Goal: Information Seeking & Learning: Learn about a topic

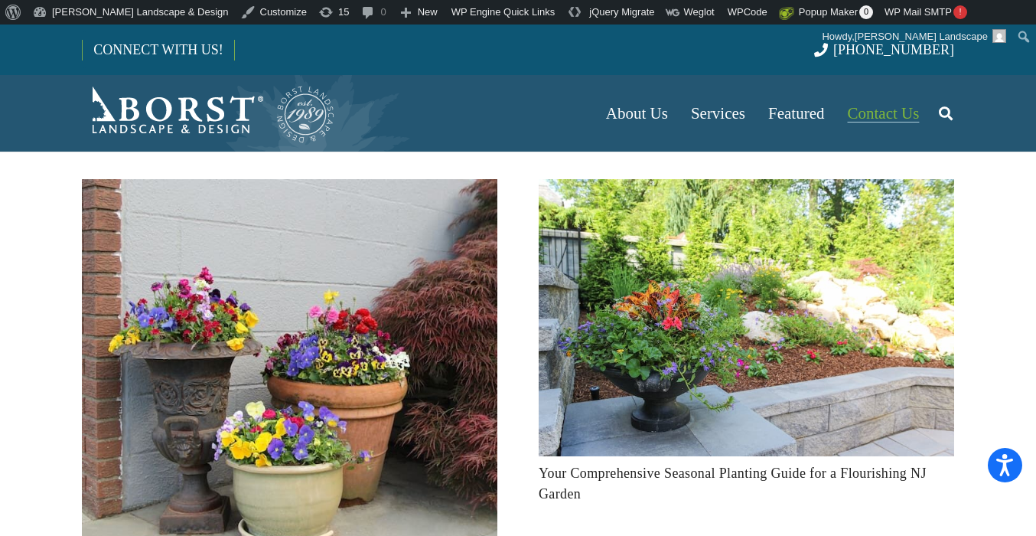
click at [893, 115] on span "Contact Us" at bounding box center [884, 113] width 72 height 18
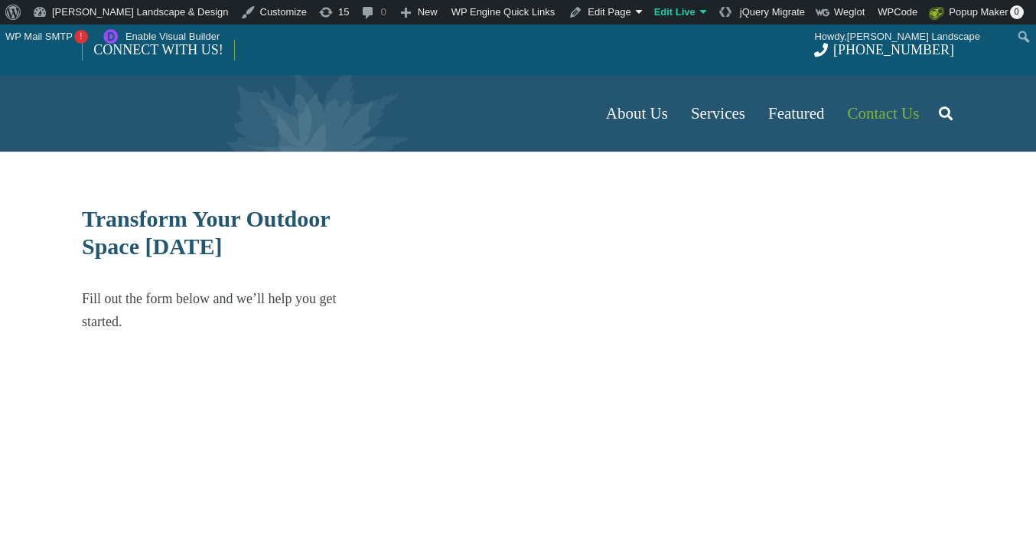
select select "******"
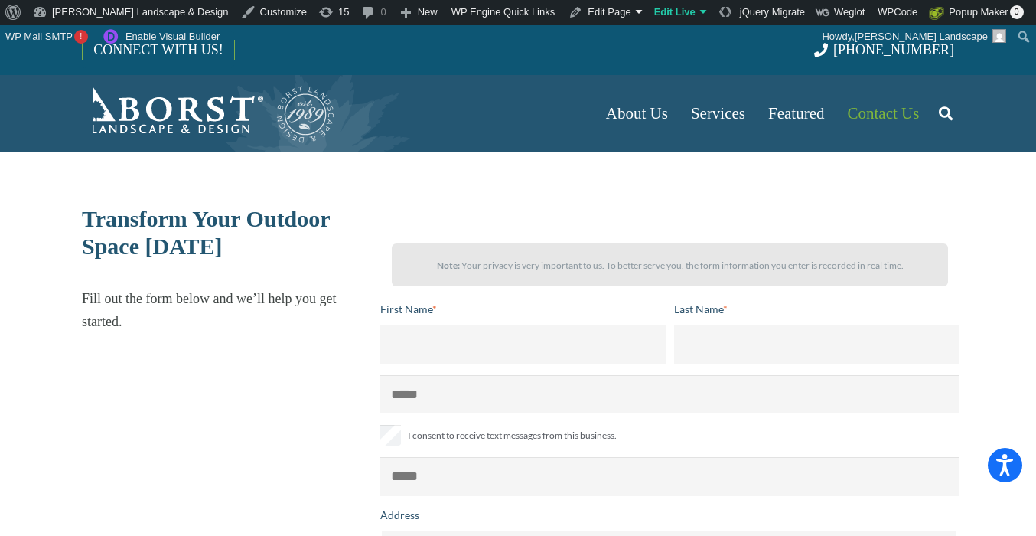
click at [949, 106] on icon "Search" at bounding box center [946, 113] width 14 height 38
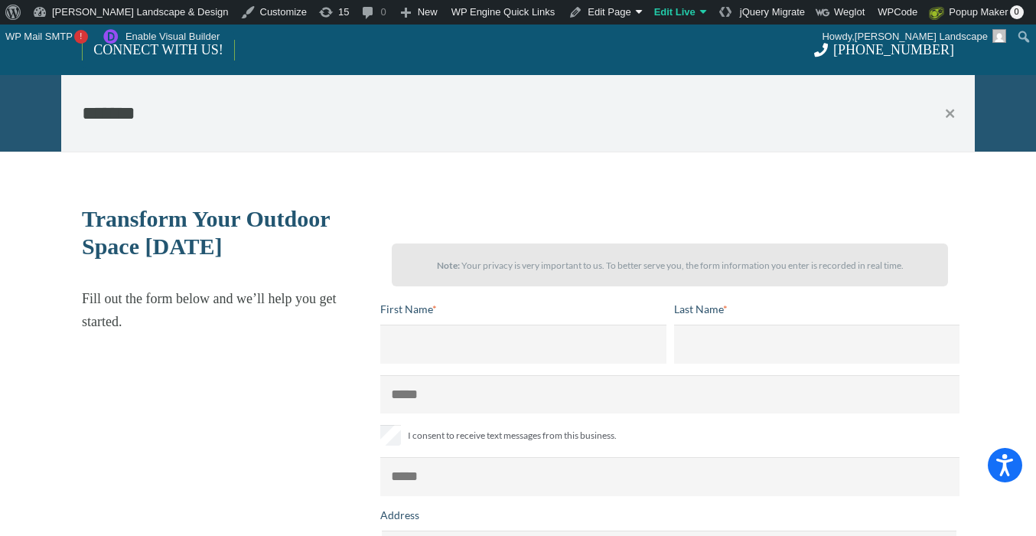
type input "*******"
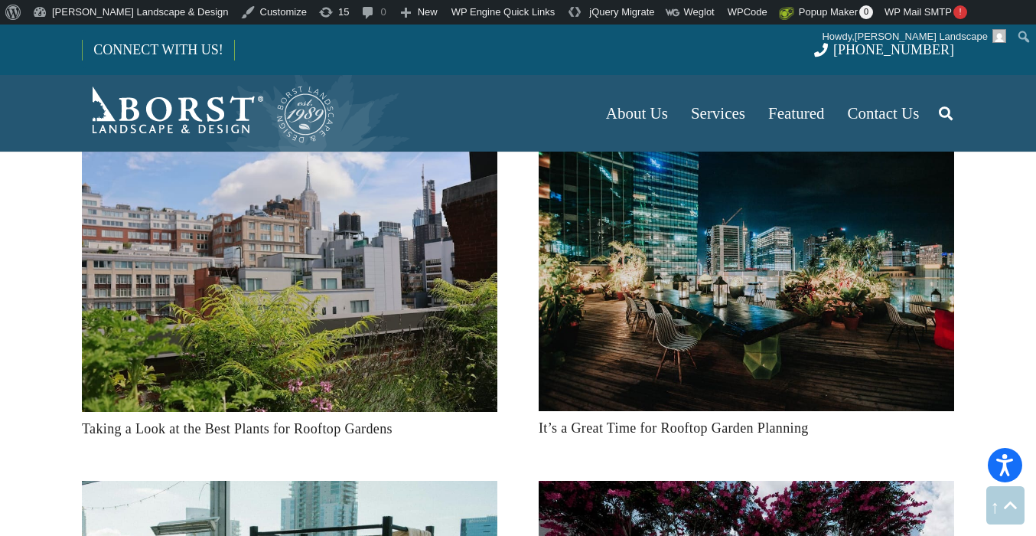
scroll to position [744, 0]
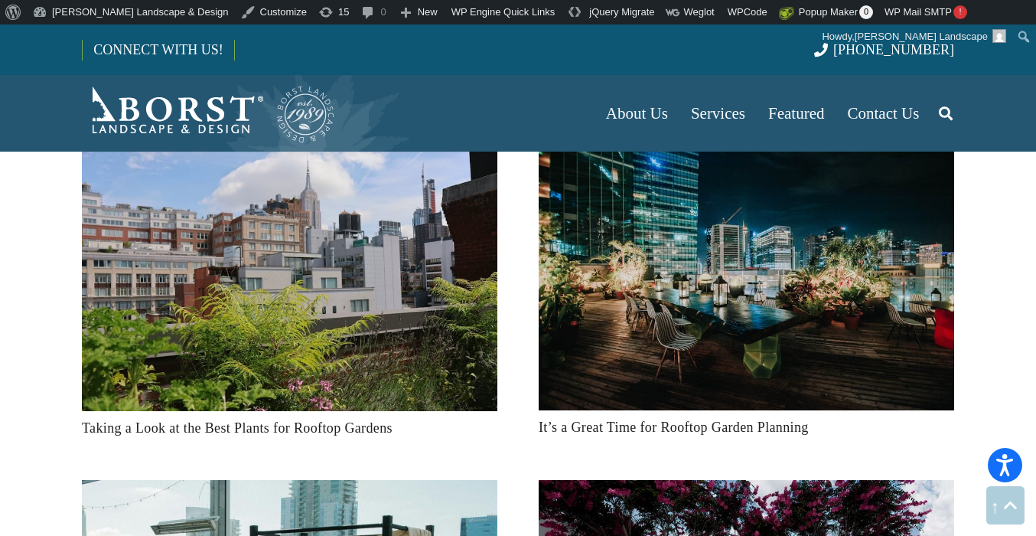
click at [782, 308] on img "It’s a Great Time for Rooftop Garden Planning" at bounding box center [747, 272] width 416 height 276
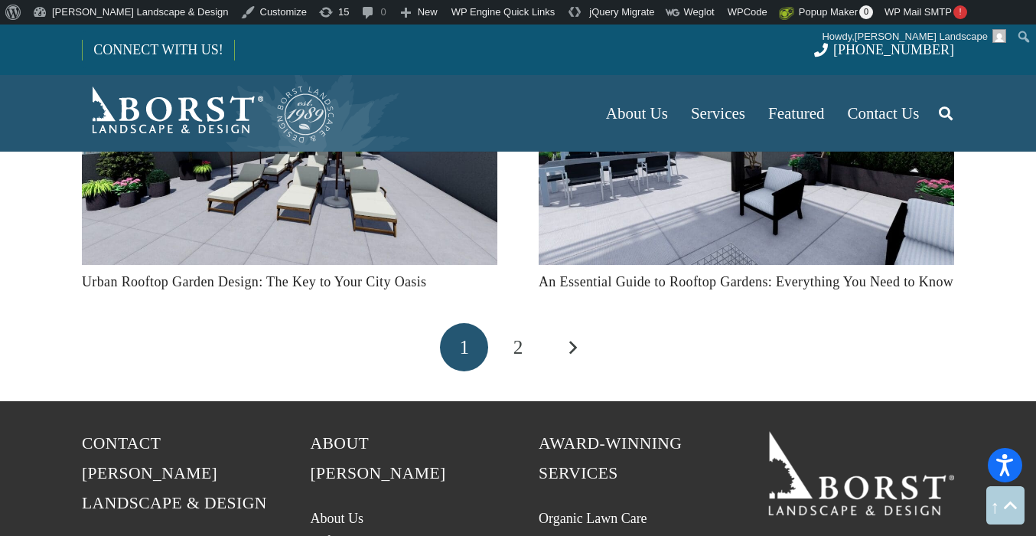
scroll to position [1538, 0]
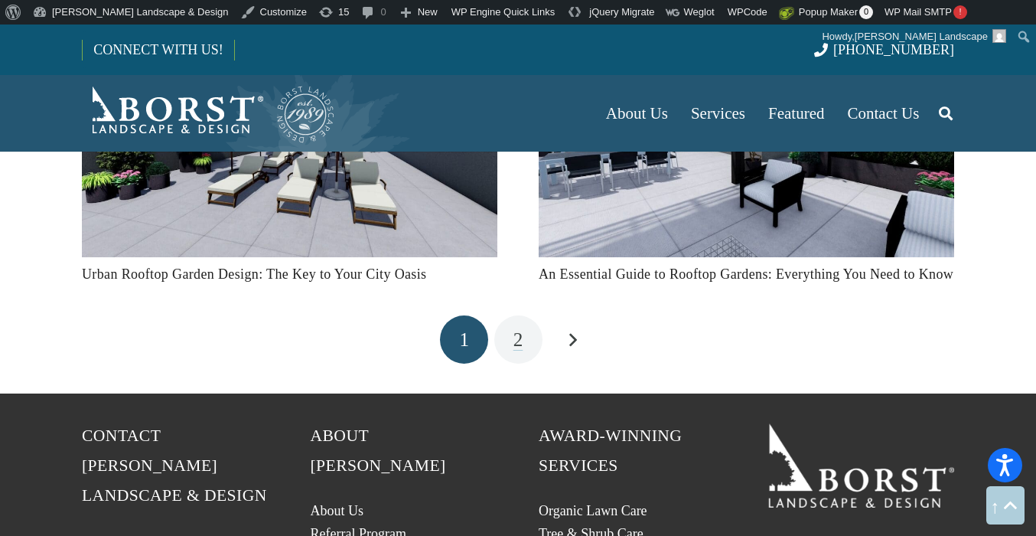
click at [514, 341] on span "2" at bounding box center [519, 339] width 10 height 21
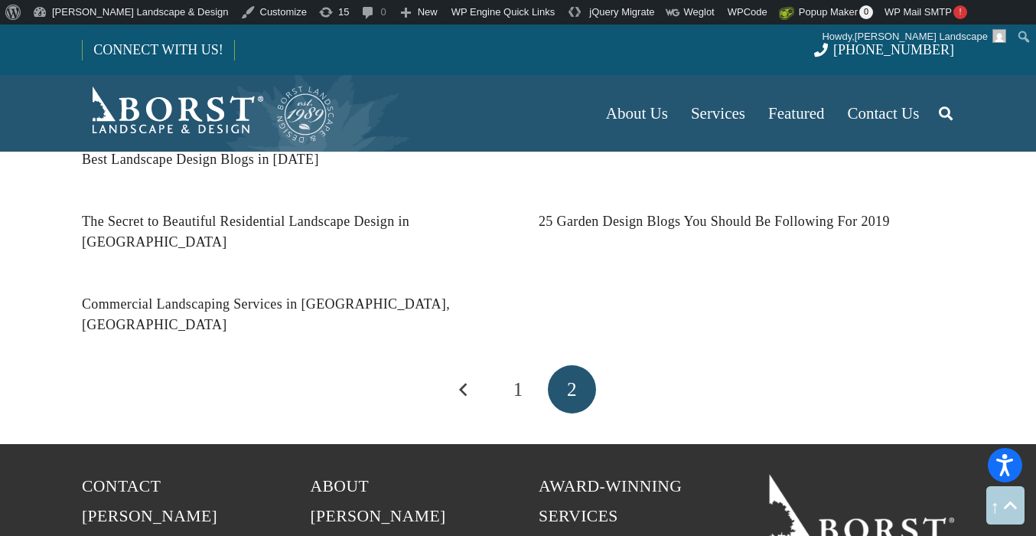
scroll to position [1036, 0]
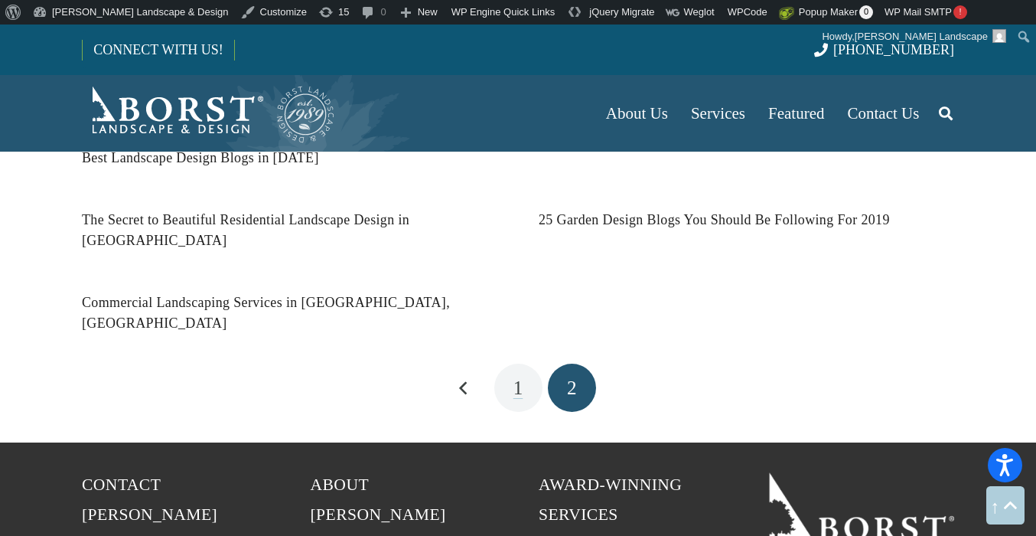
click at [512, 364] on link "1" at bounding box center [519, 388] width 48 height 48
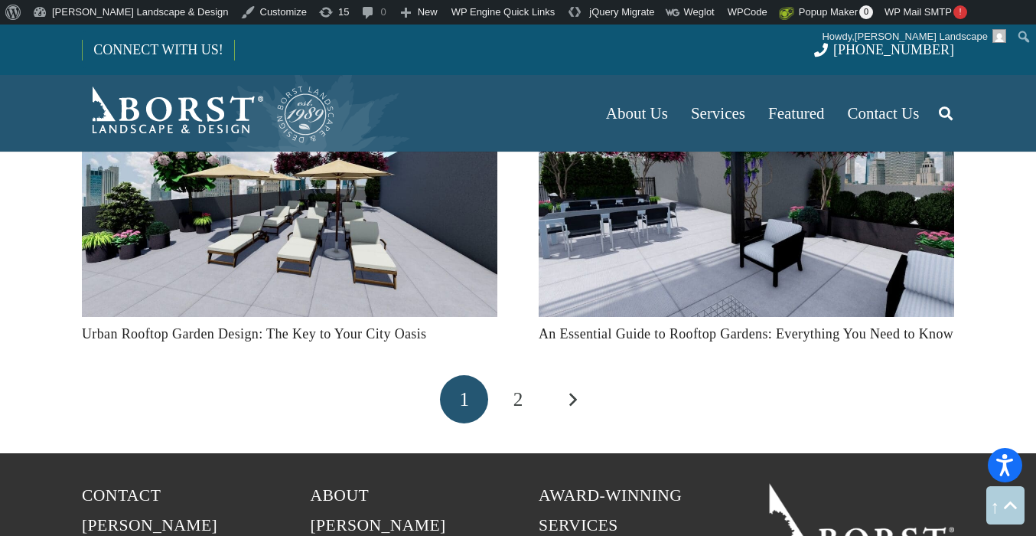
scroll to position [1481, 0]
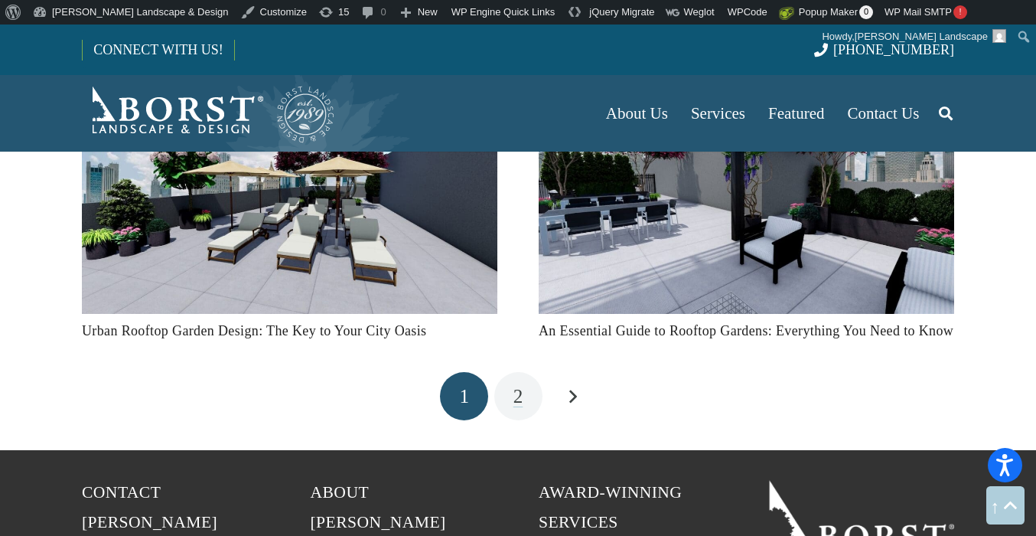
click at [528, 391] on link "2" at bounding box center [519, 396] width 48 height 48
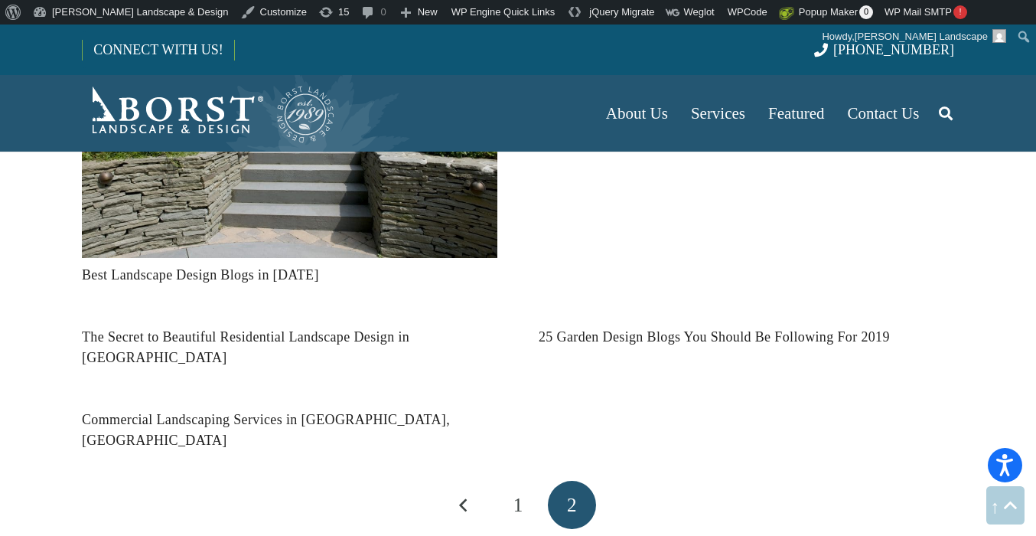
scroll to position [1012, 0]
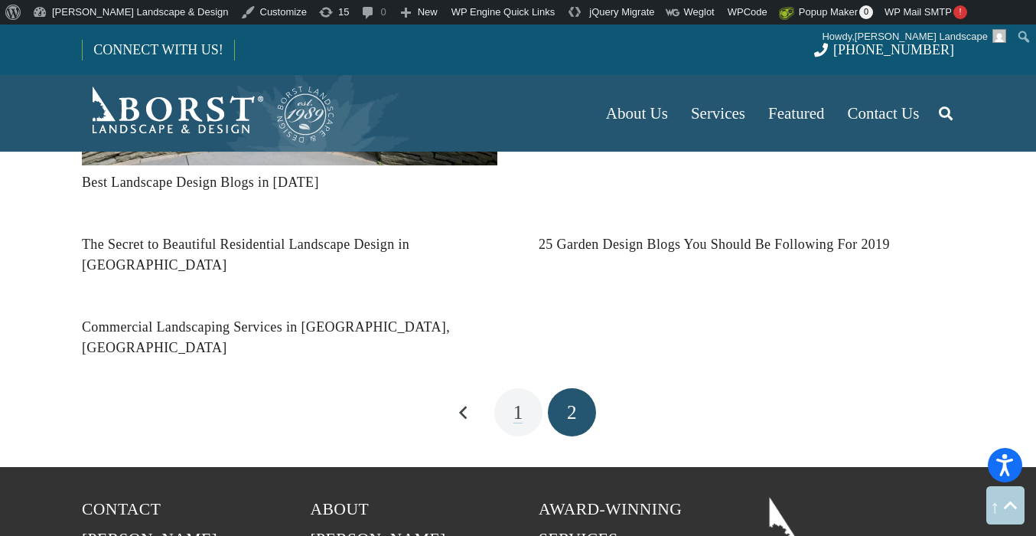
click at [517, 402] on span "1" at bounding box center [519, 412] width 10 height 21
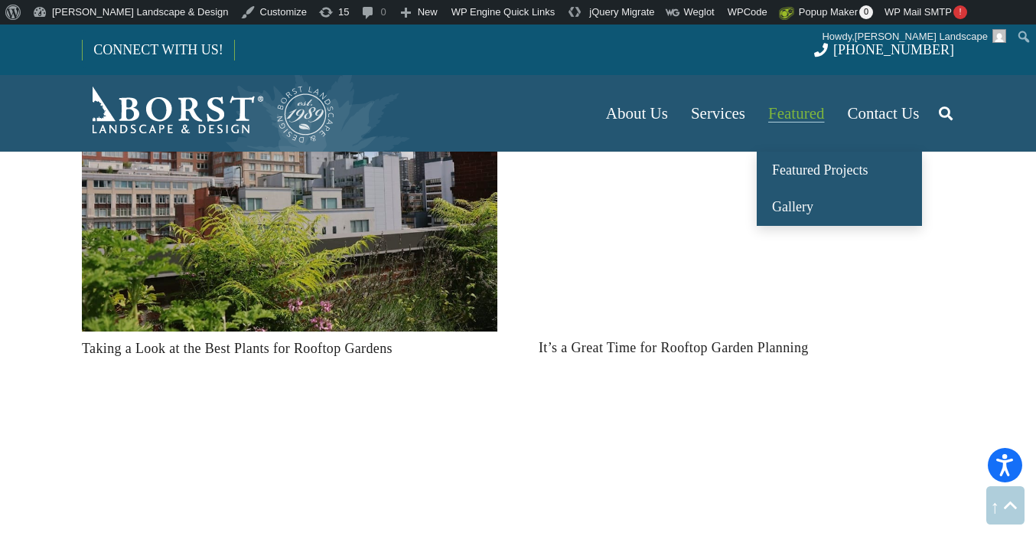
scroll to position [820, 0]
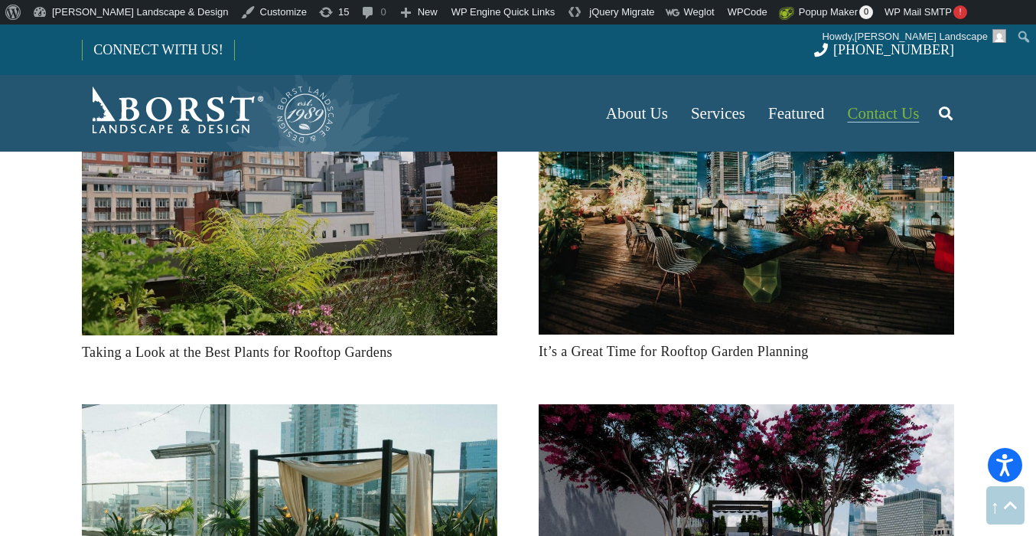
click at [888, 111] on span "Contact Us" at bounding box center [884, 113] width 72 height 18
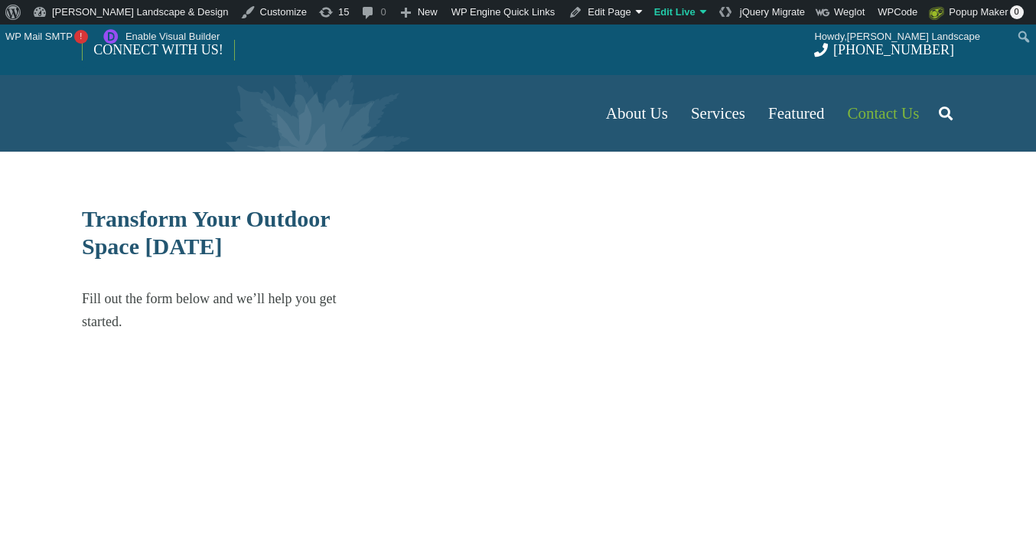
select select "******"
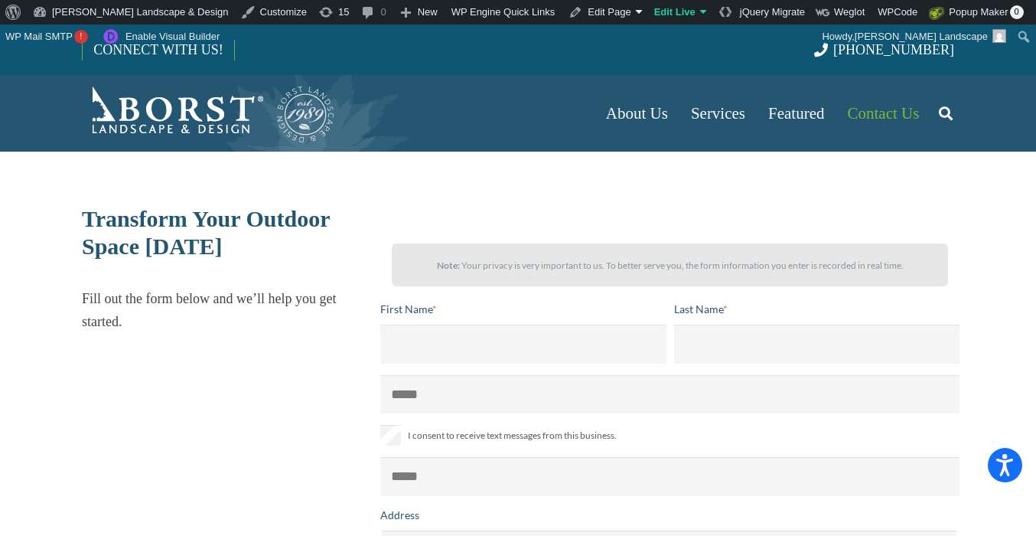
click at [955, 111] on link "Search" at bounding box center [946, 113] width 31 height 38
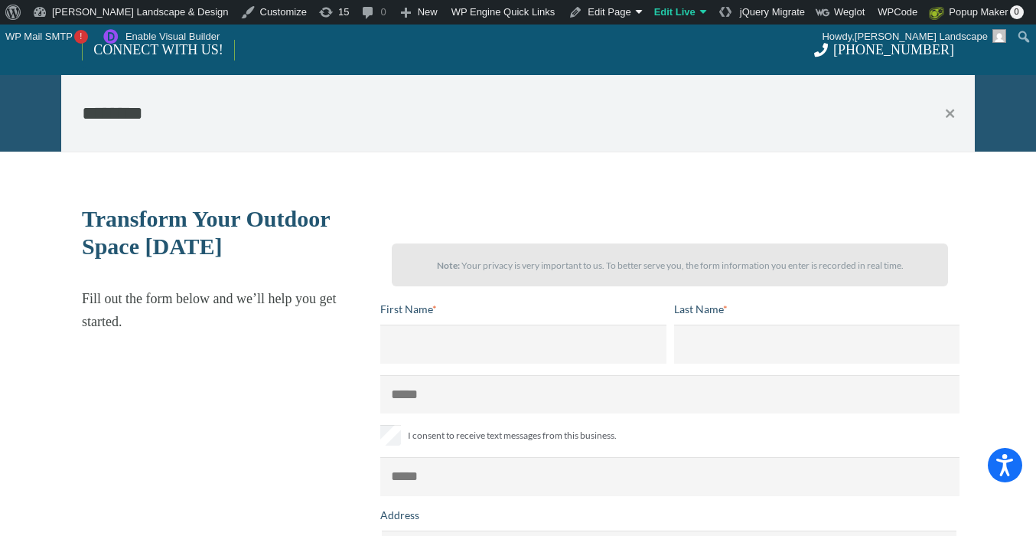
type input "********"
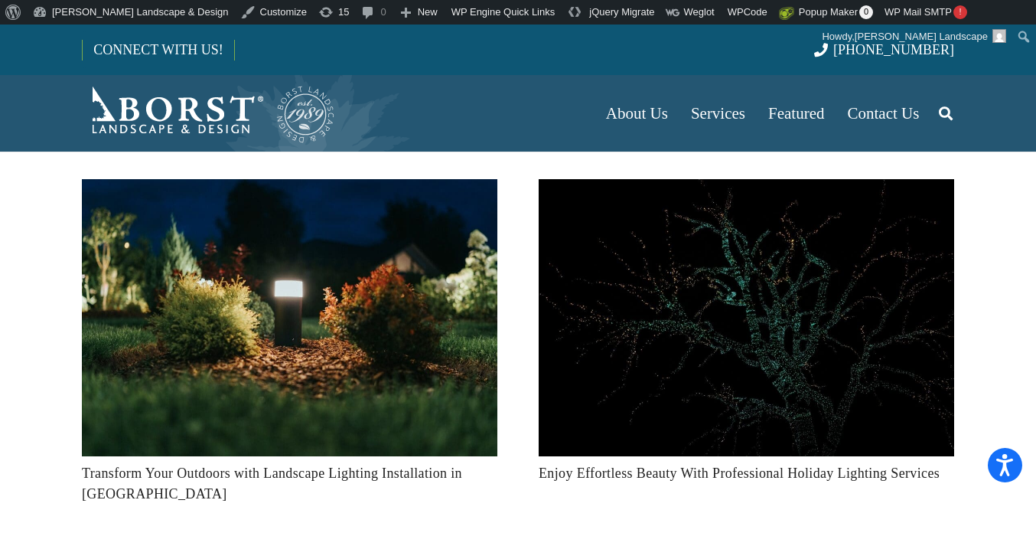
click at [947, 115] on icon "Search" at bounding box center [946, 113] width 14 height 38
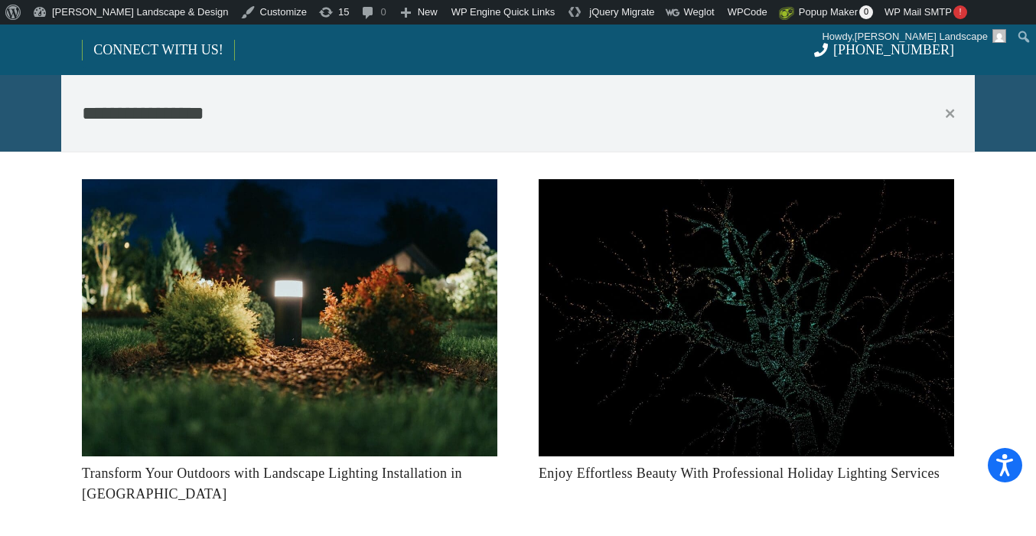
type input "**********"
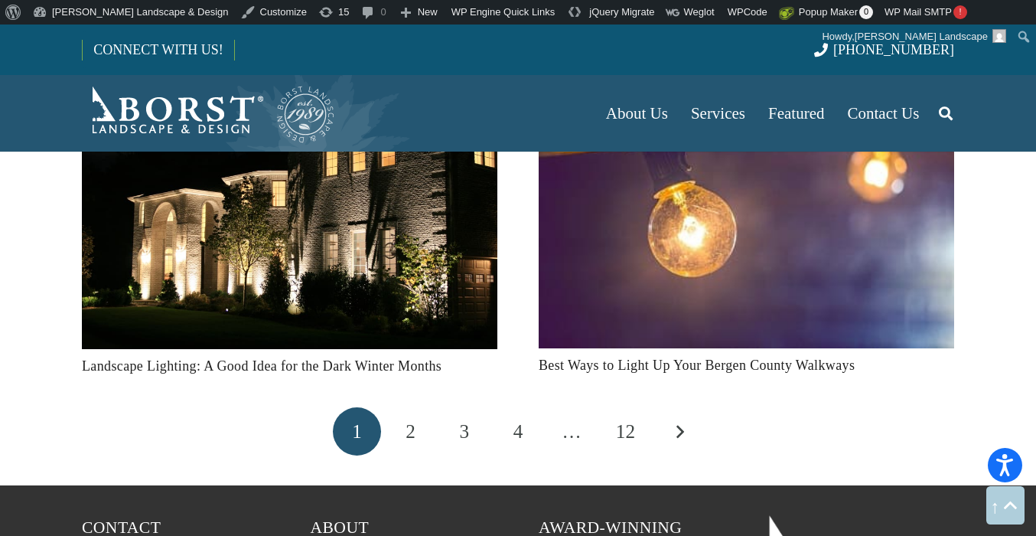
scroll to position [1632, 0]
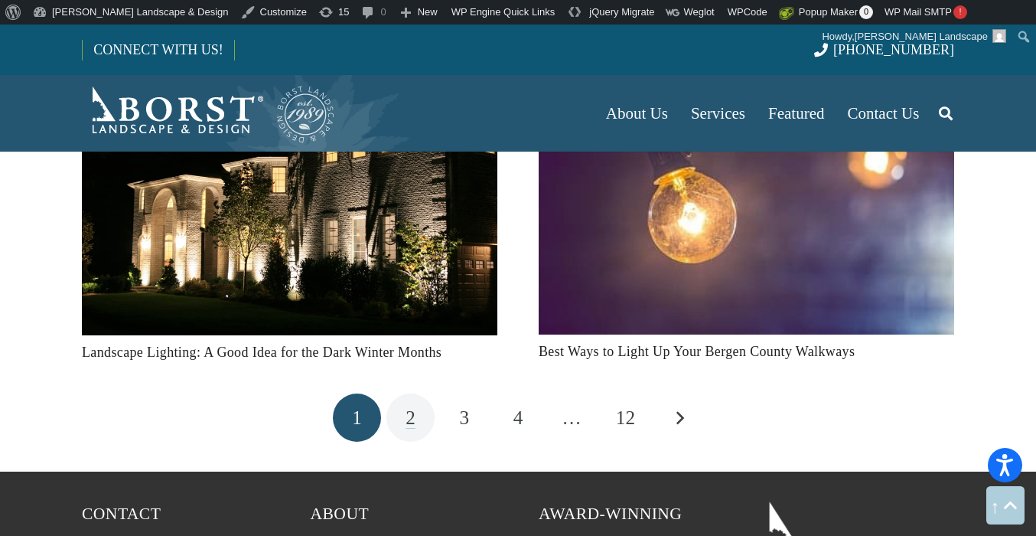
click at [408, 407] on span "2" at bounding box center [411, 417] width 10 height 21
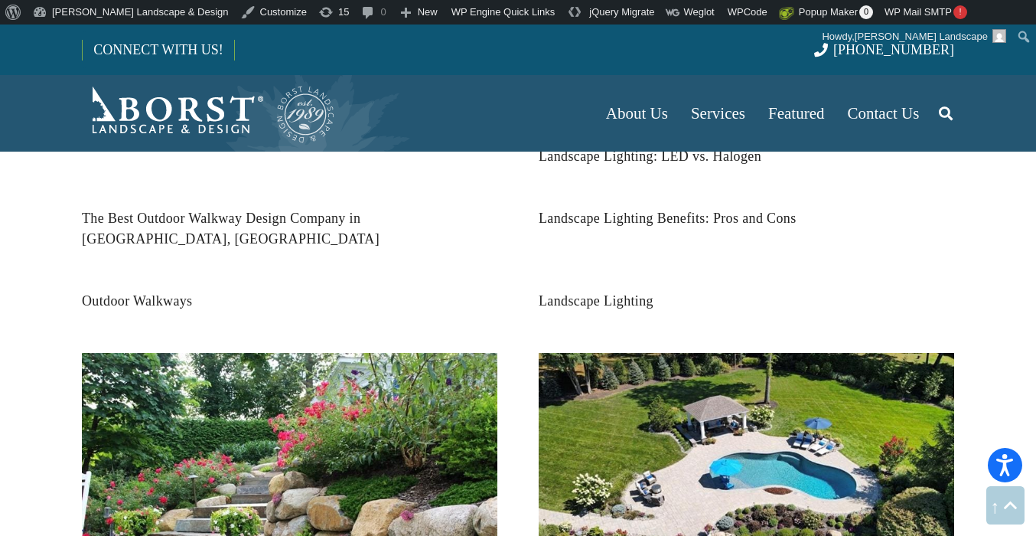
scroll to position [648, 0]
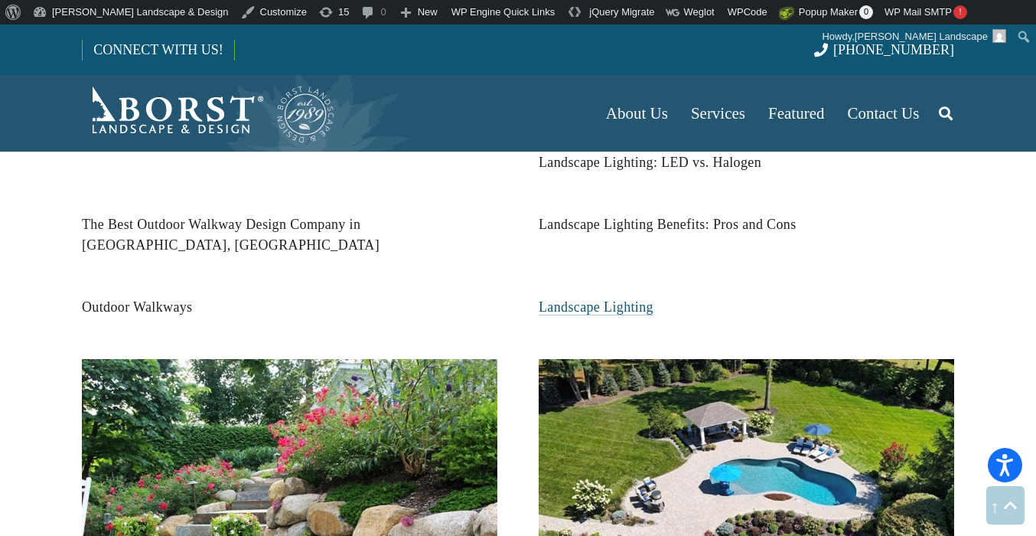
click at [620, 299] on link "Landscape Lighting" at bounding box center [596, 306] width 115 height 15
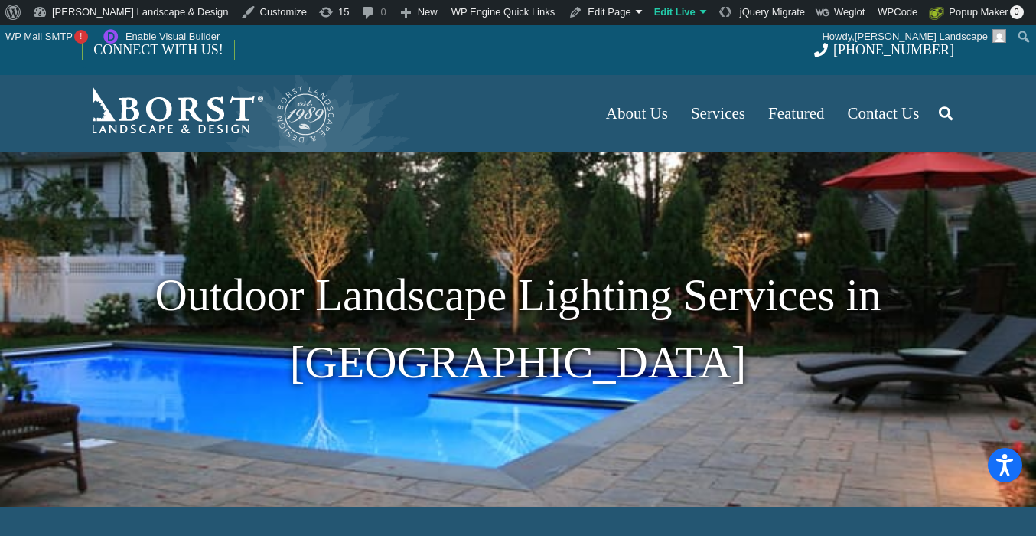
click at [951, 117] on icon "Search" at bounding box center [946, 113] width 14 height 38
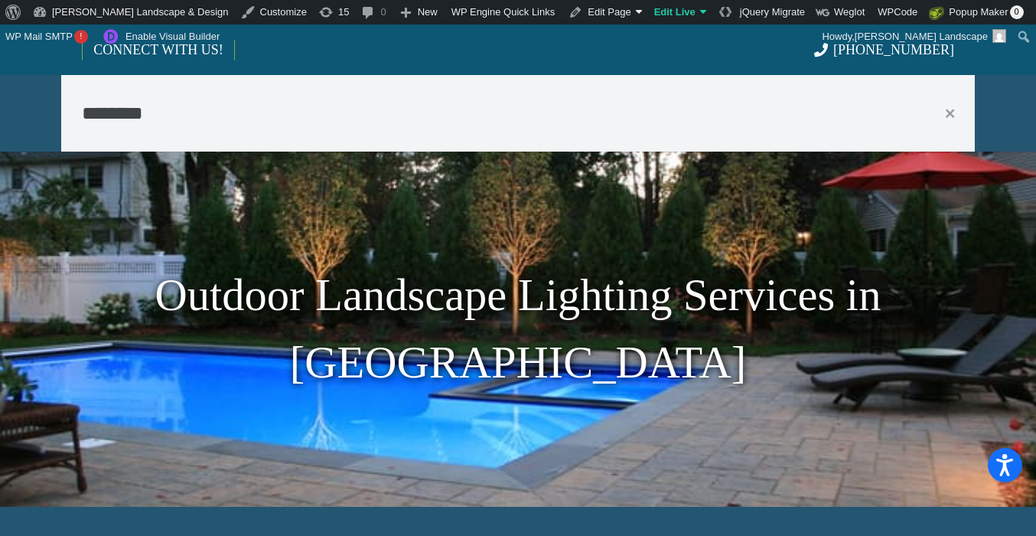
type input "********"
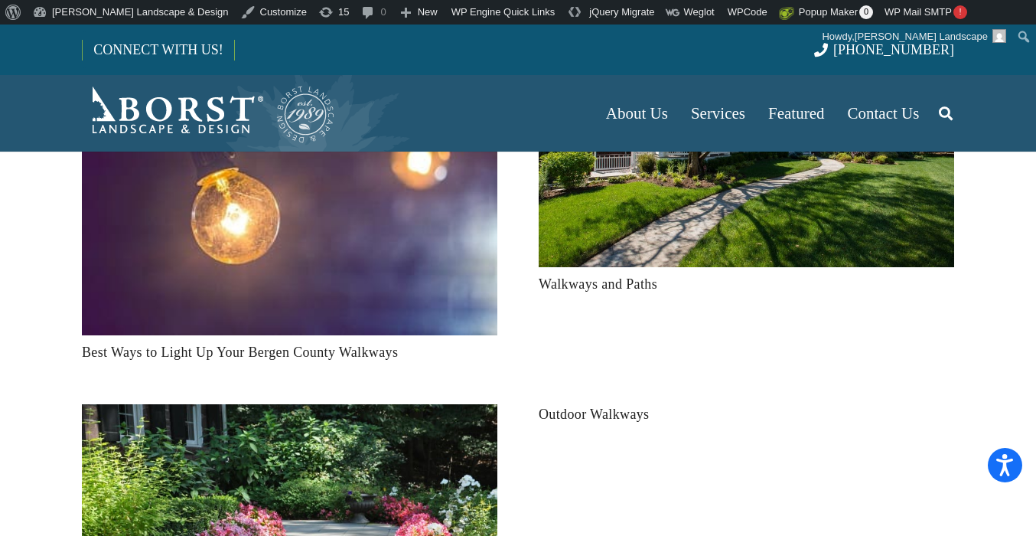
scroll to position [136, 0]
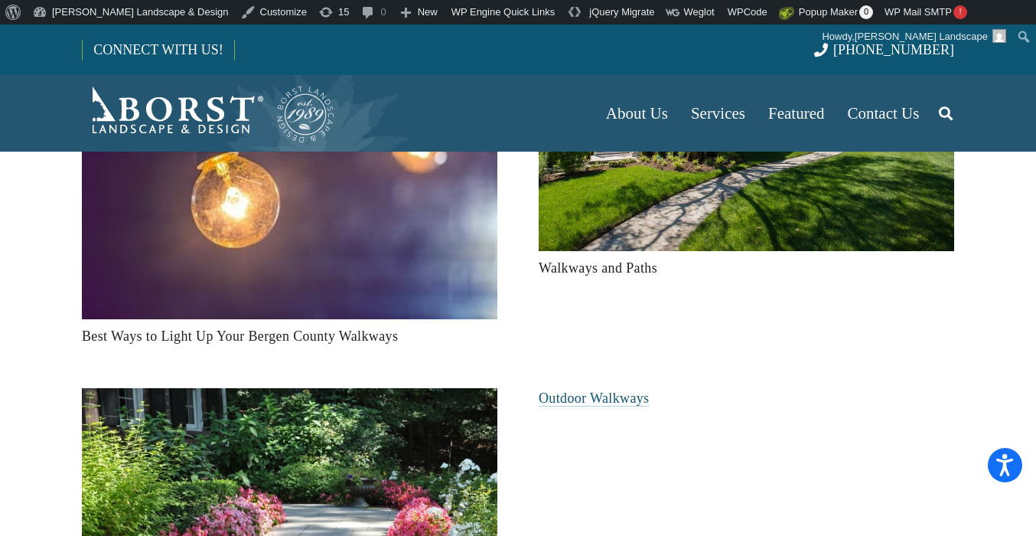
click at [571, 399] on link "Outdoor Walkways" at bounding box center [594, 397] width 110 height 15
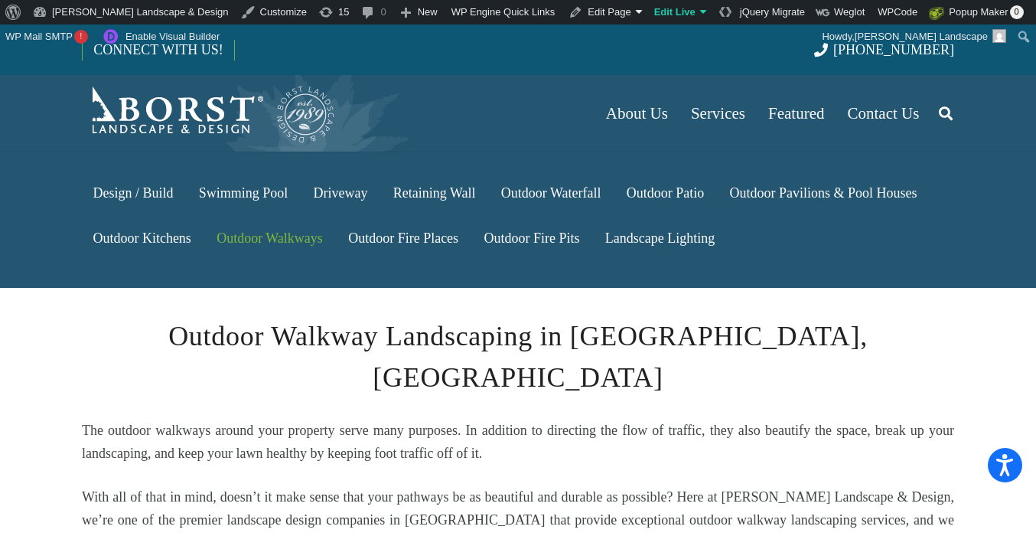
scroll to position [301, 0]
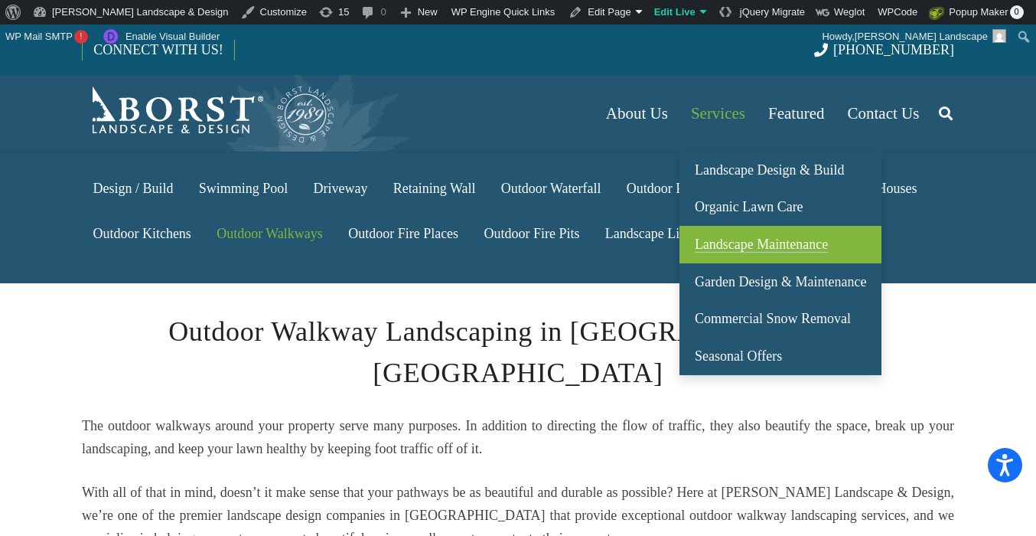
click at [729, 236] on link "Landscape Maintenance" at bounding box center [781, 245] width 202 height 38
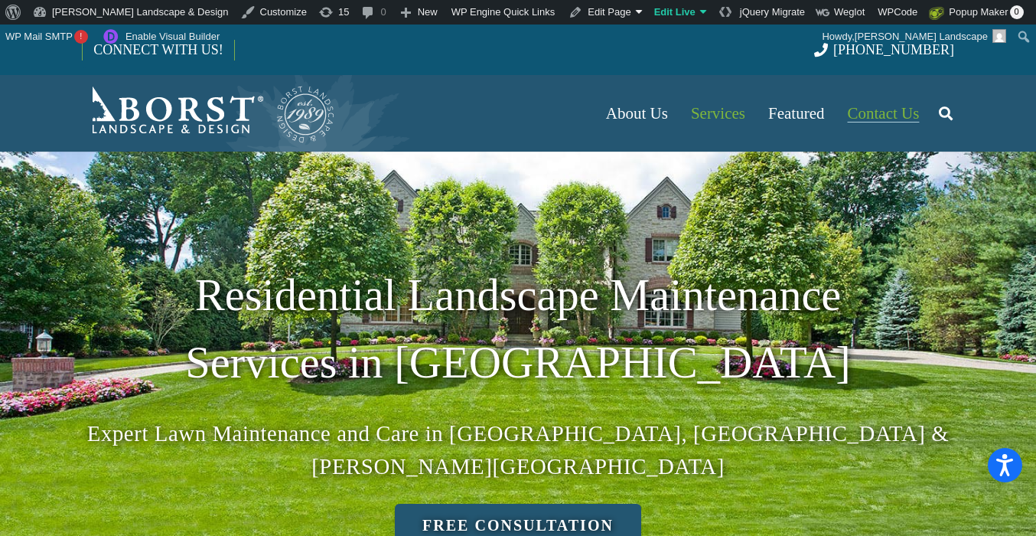
click at [875, 109] on span "Contact Us" at bounding box center [884, 113] width 72 height 18
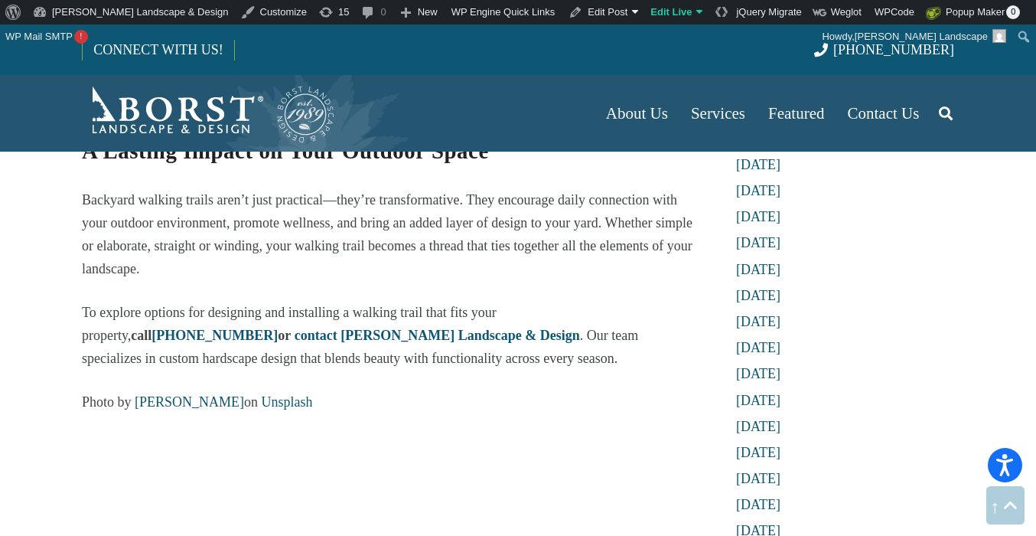
scroll to position [4110, 0]
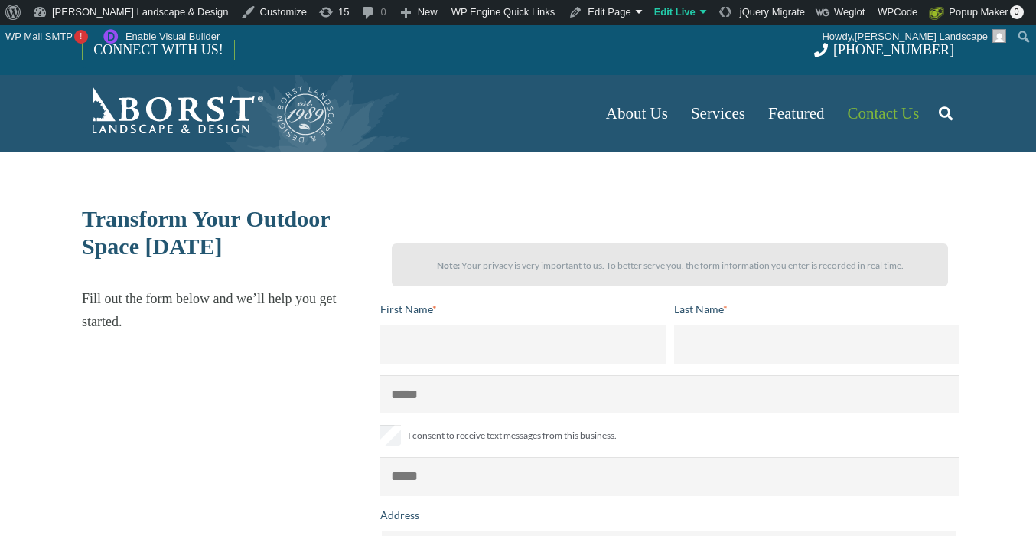
select select "******"
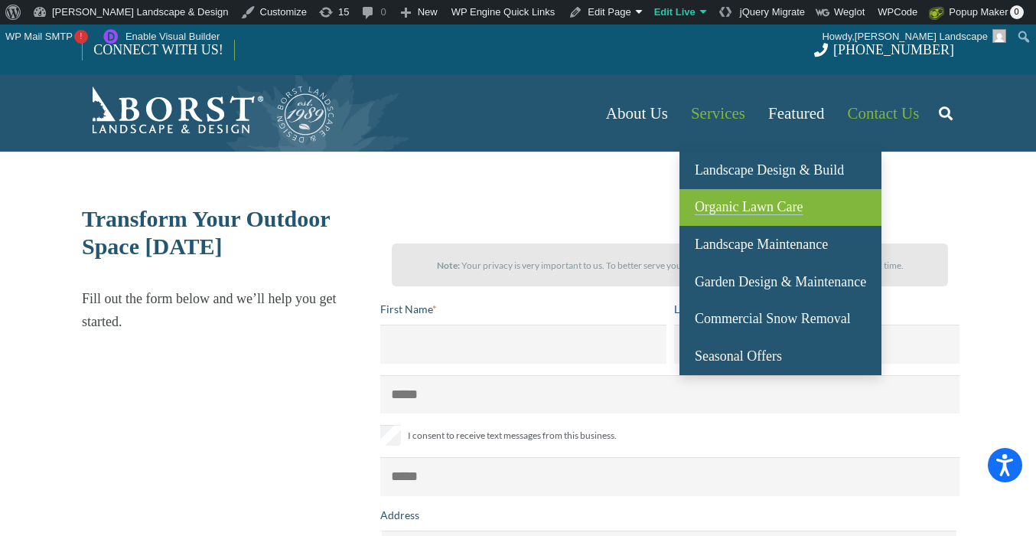
click at [726, 212] on span "Organic Lawn Care" at bounding box center [749, 206] width 109 height 15
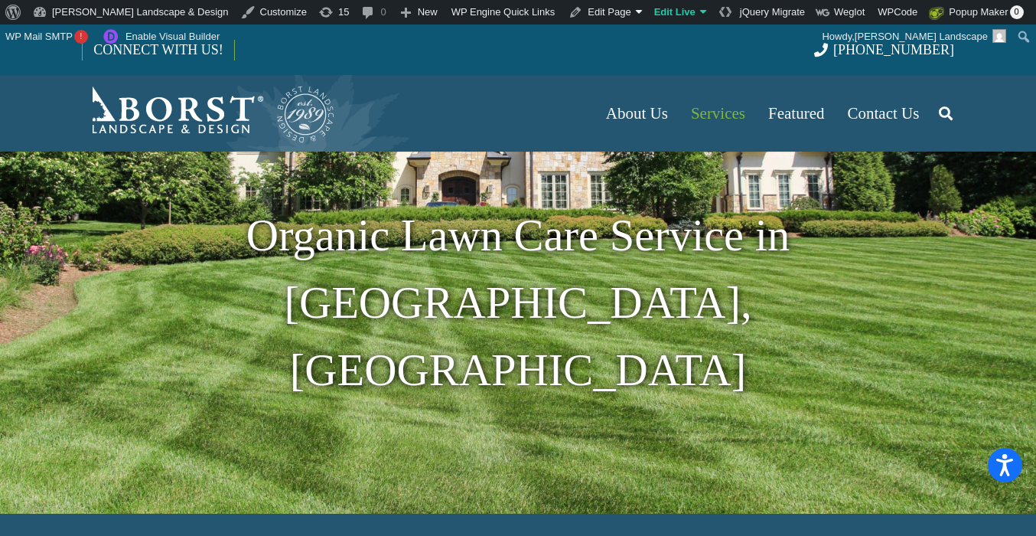
scroll to position [56, 0]
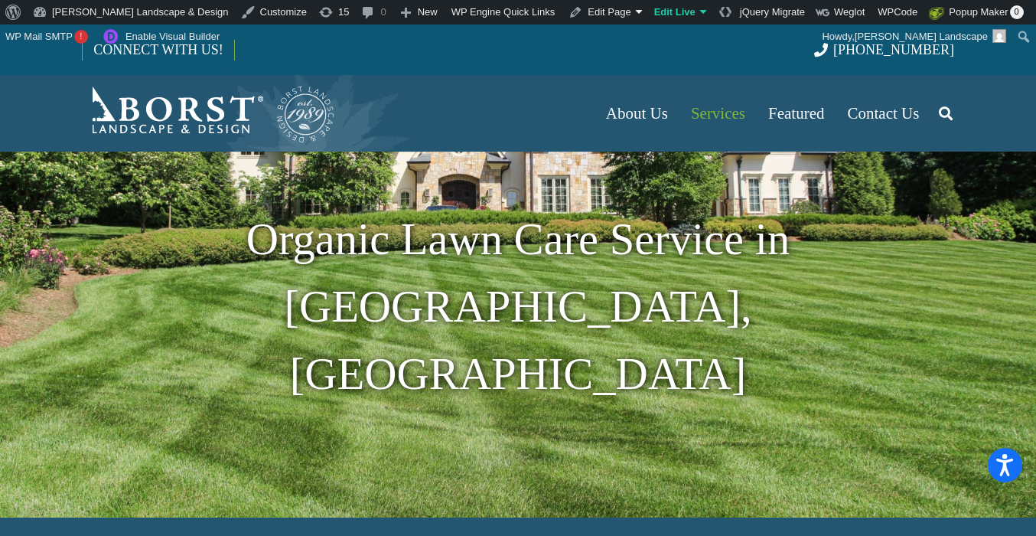
click at [949, 115] on icon "Search" at bounding box center [946, 113] width 14 height 38
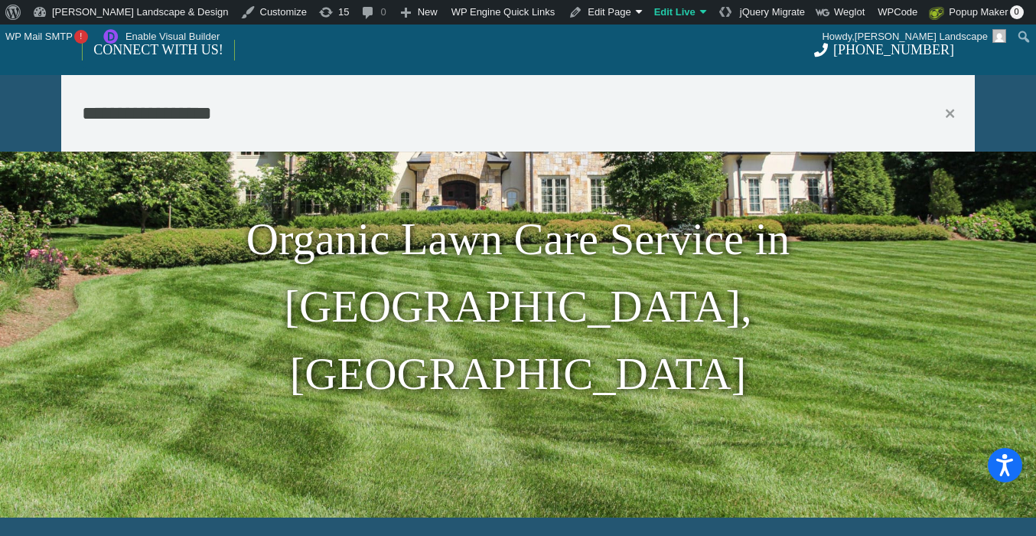
type input "**********"
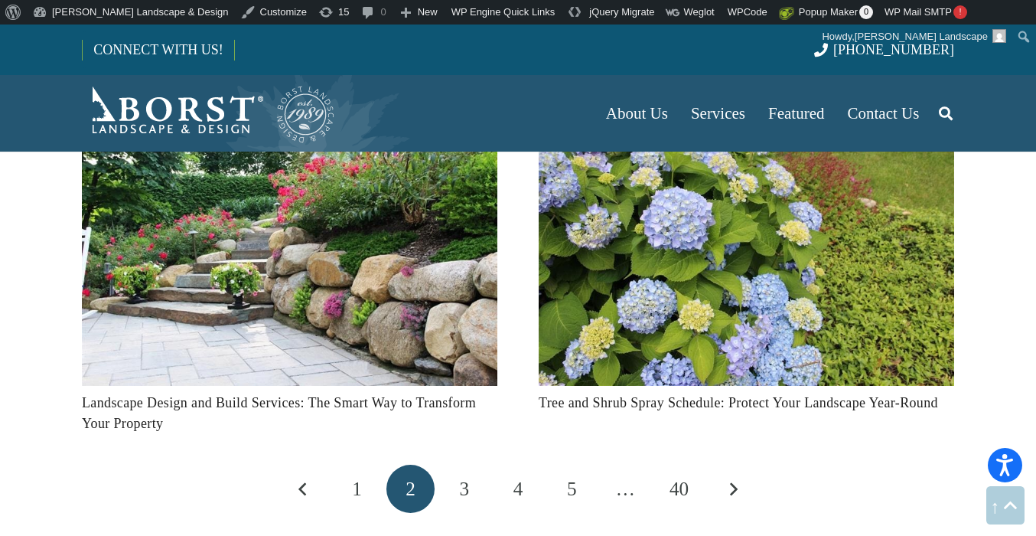
scroll to position [1333, 0]
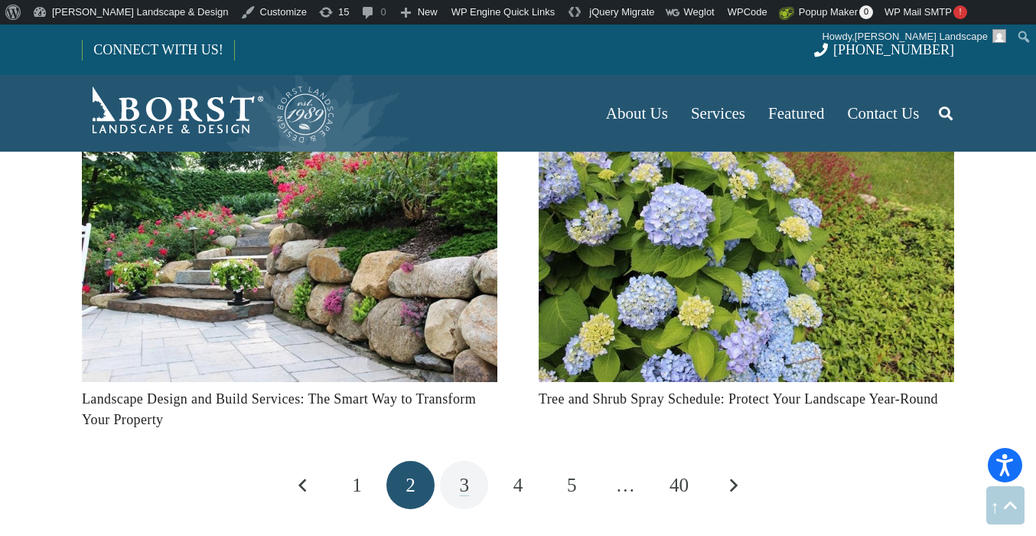
click at [468, 491] on span "3" at bounding box center [465, 485] width 10 height 21
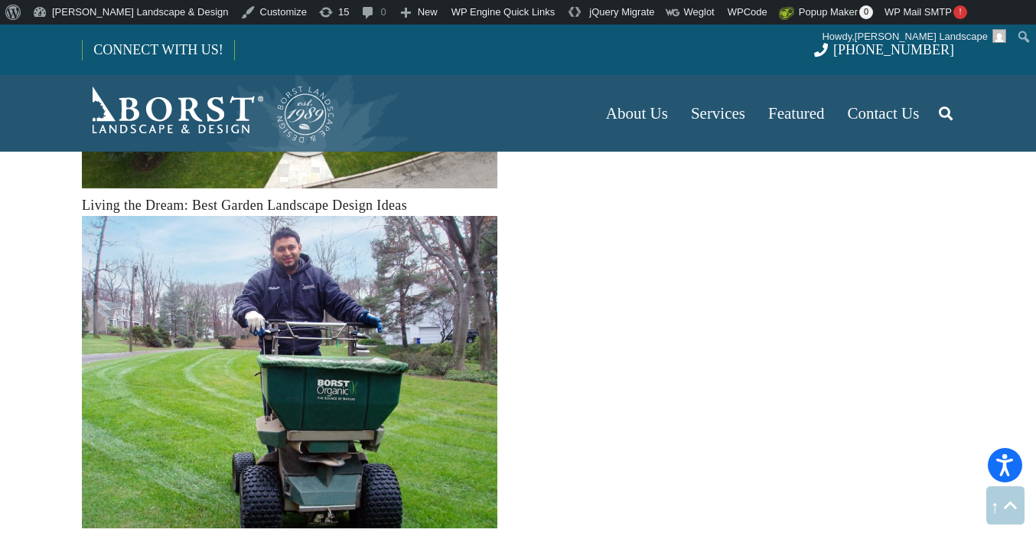
scroll to position [1719, 0]
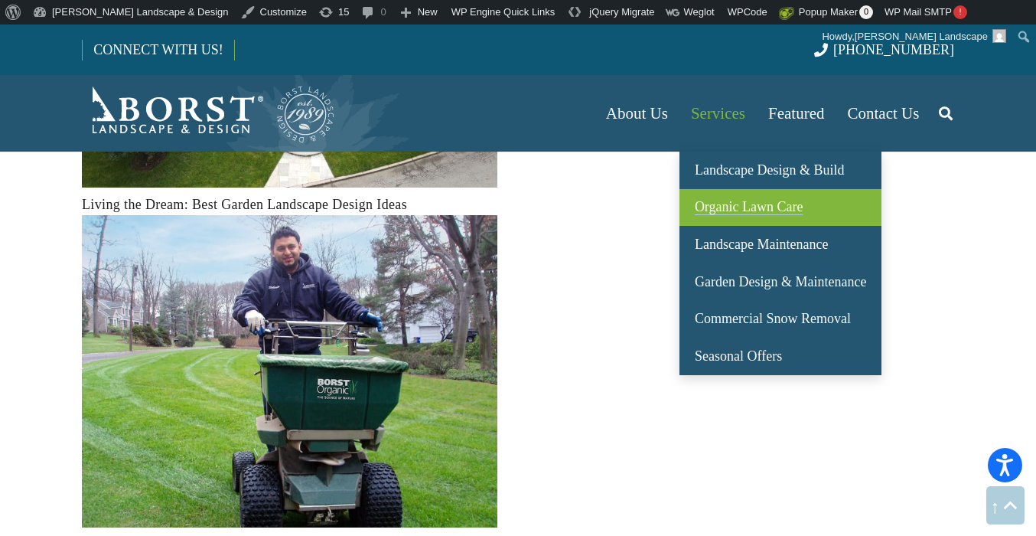
click at [737, 224] on link "Organic Lawn Care" at bounding box center [781, 208] width 202 height 38
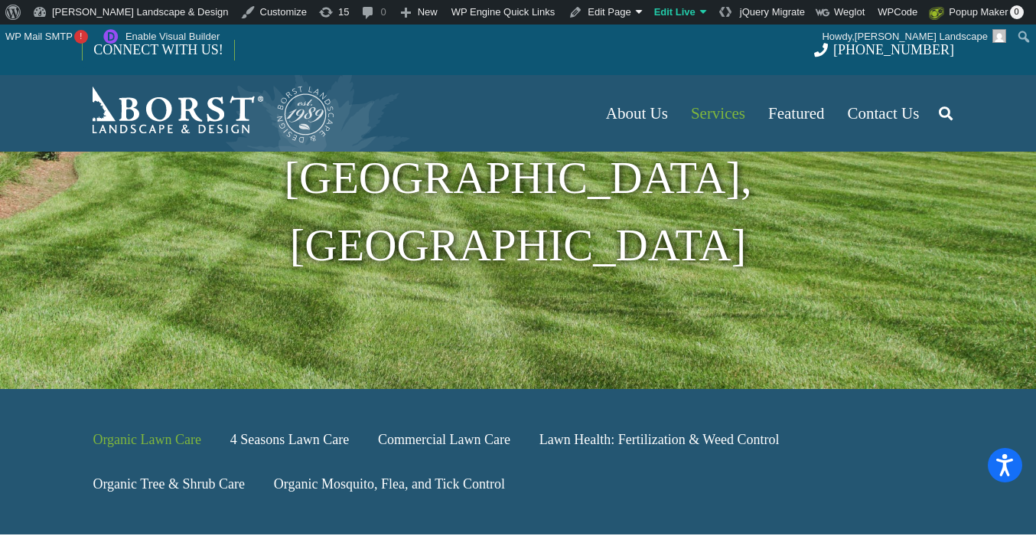
scroll to position [233, 0]
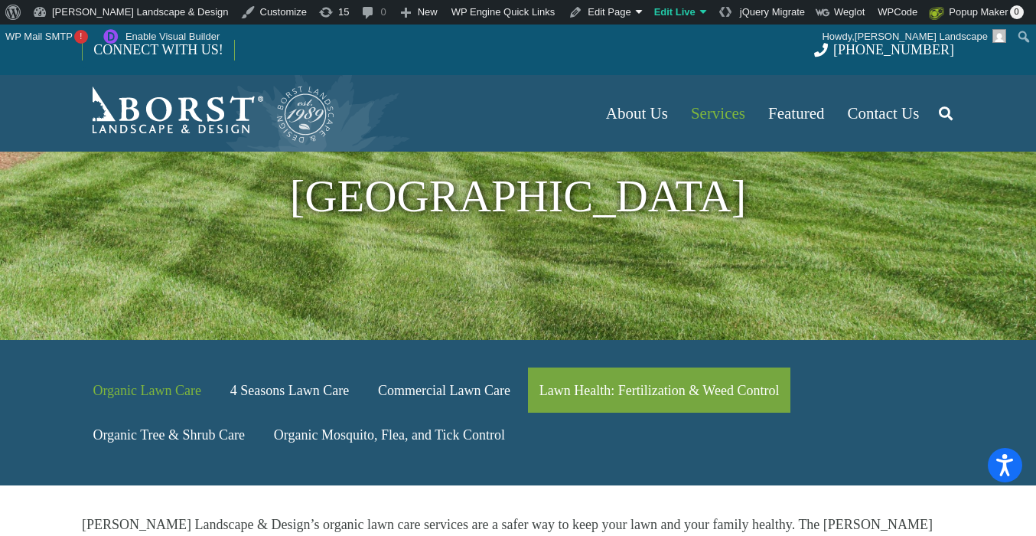
click at [606, 367] on link "Lawn Health: Fertilization & Weed Control" at bounding box center [659, 389] width 262 height 45
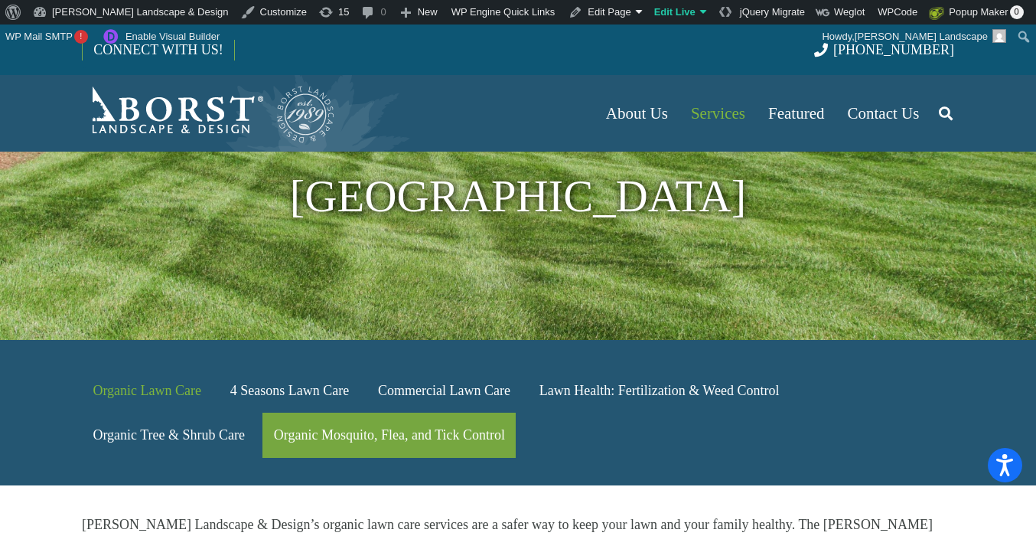
click at [368, 413] on link "Organic Mosquito, Flea, and Tick Control" at bounding box center [389, 435] width 253 height 45
